Goal: Check status: Check status

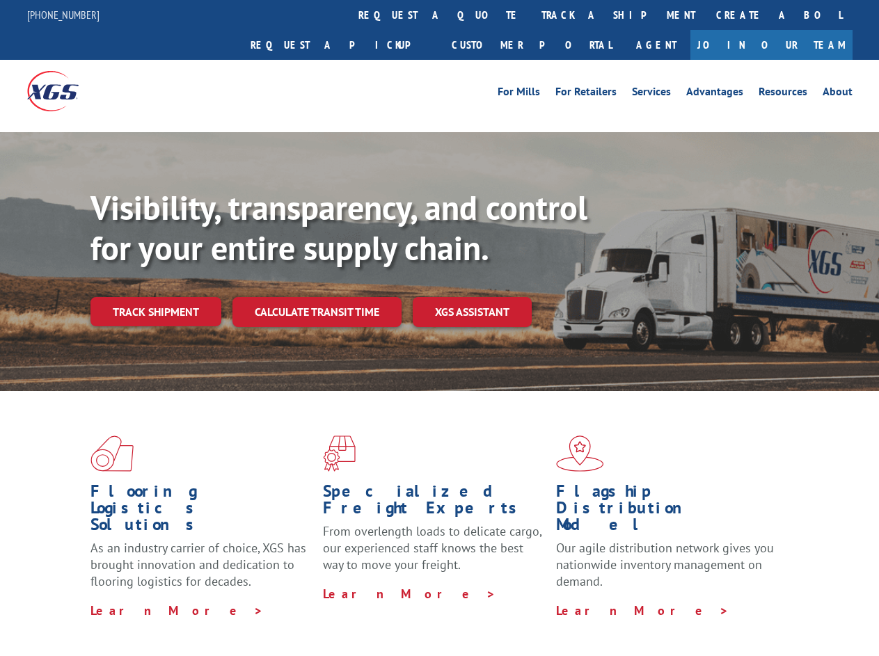
click at [439, 328] on div "Visibility, transparency, and control for your entire supply chain. Track shipm…" at bounding box center [484, 285] width 788 height 194
click at [531, 15] on link "track a shipment" at bounding box center [618, 15] width 175 height 30
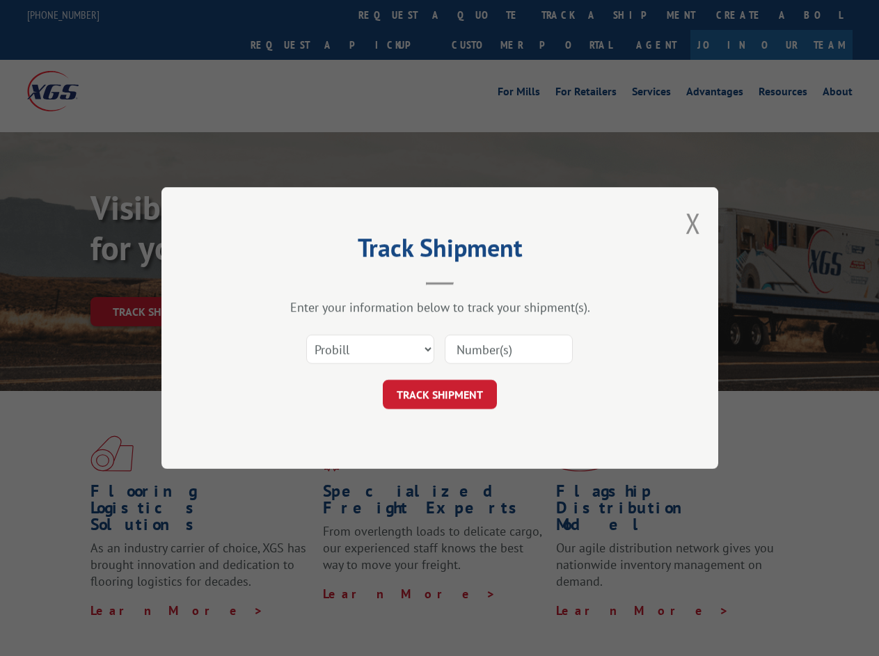
click at [486, 15] on div "Track Shipment Enter your information below to track your shipment(s). Select c…" at bounding box center [439, 328] width 879 height 656
click at [572, 15] on div "Track Shipment Enter your information below to track your shipment(s). Select c…" at bounding box center [439, 328] width 879 height 656
click at [155, 281] on div "Track Shipment Enter your information below to track your shipment(s). Select c…" at bounding box center [439, 328] width 879 height 656
click at [316, 281] on header "Track Shipment" at bounding box center [439, 261] width 417 height 47
click at [472, 281] on header "Track Shipment" at bounding box center [439, 261] width 417 height 47
